Goal: Task Accomplishment & Management: Manage account settings

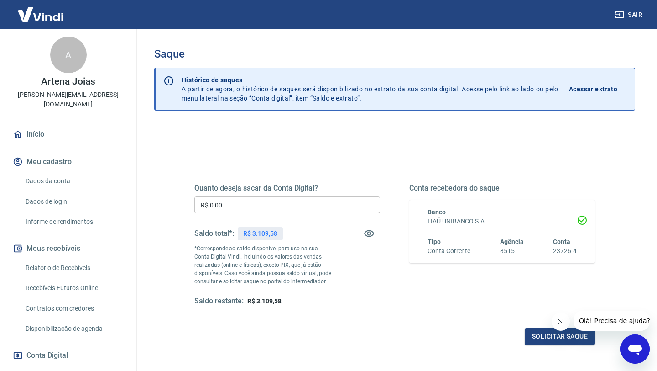
click at [213, 204] on input "R$ 0,00" at bounding box center [287, 204] width 186 height 17
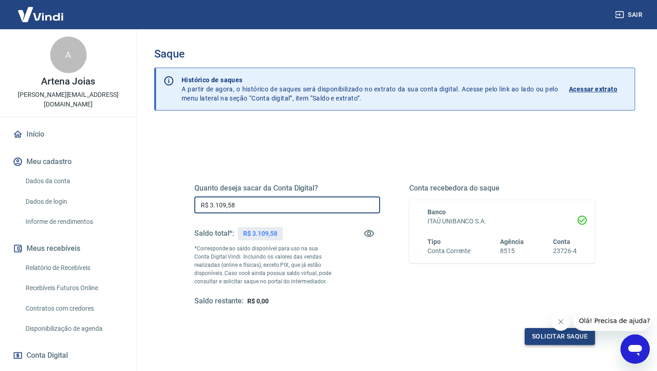
type input "R$ 3.109,58"
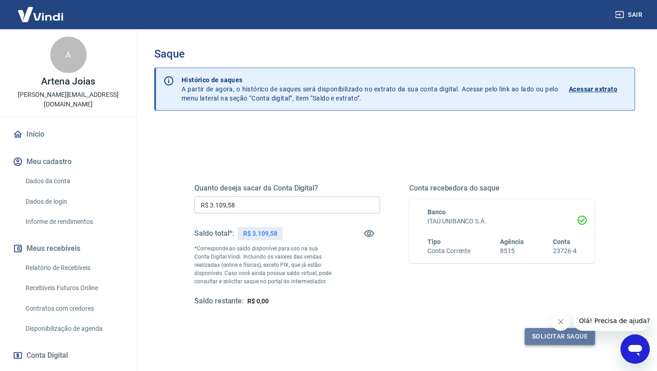
click at [566, 336] on button "Solicitar saque" at bounding box center [560, 336] width 70 height 17
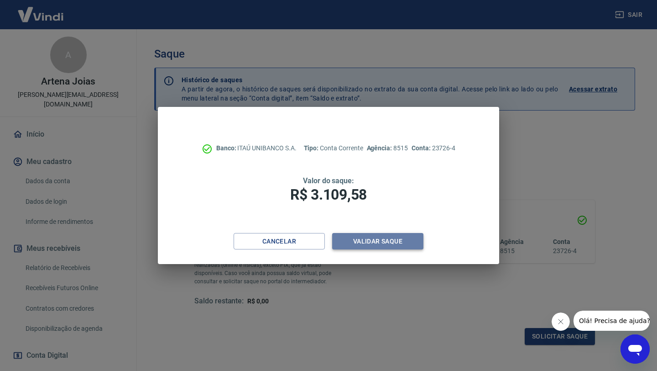
click at [371, 246] on button "Validar saque" at bounding box center [377, 241] width 91 height 17
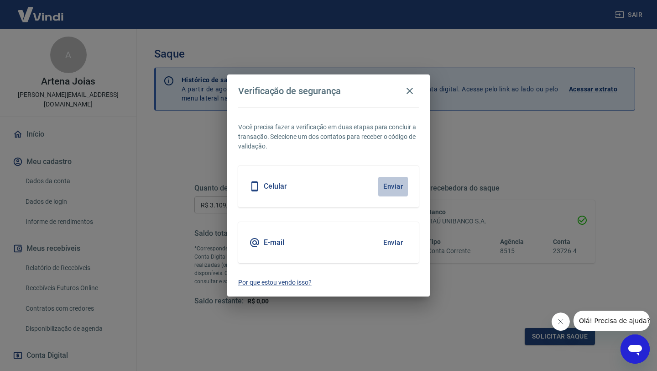
click at [392, 185] on button "Enviar" at bounding box center [393, 186] width 30 height 19
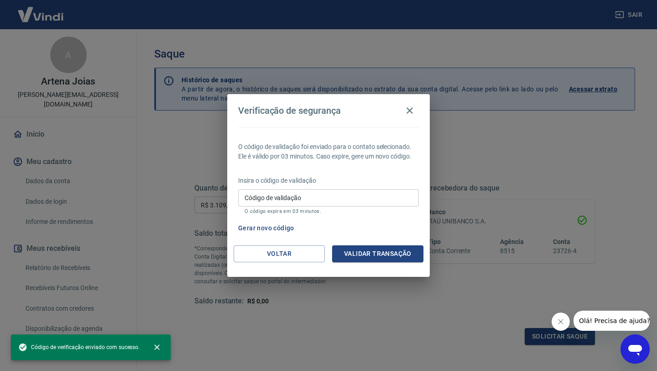
click at [261, 194] on div "Código de validação Código de validação O código expira em 03 minutos." at bounding box center [328, 201] width 181 height 25
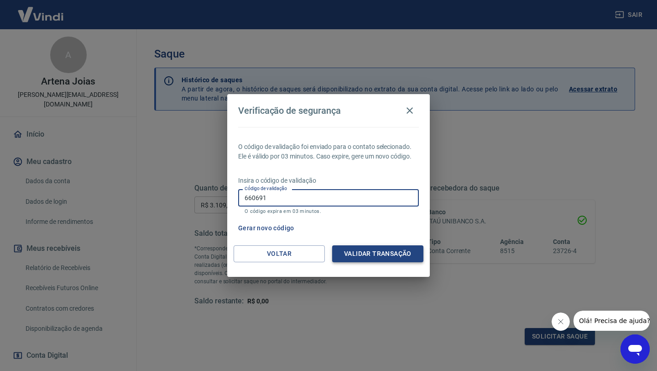
type input "660691"
click at [385, 253] on button "Validar transação" at bounding box center [377, 253] width 91 height 17
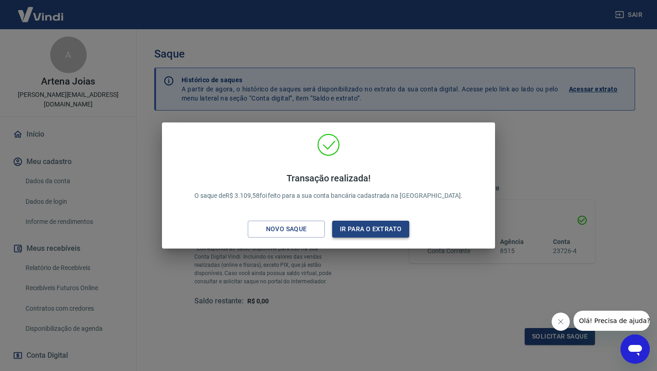
click at [377, 231] on button "Ir para o extrato" at bounding box center [370, 228] width 77 height 17
